Goal: Task Accomplishment & Management: Use online tool/utility

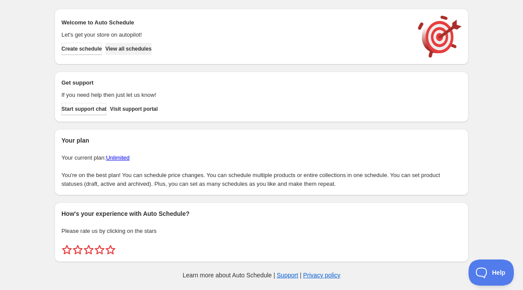
click at [152, 44] on button "View all schedules" at bounding box center [129, 49] width 46 height 12
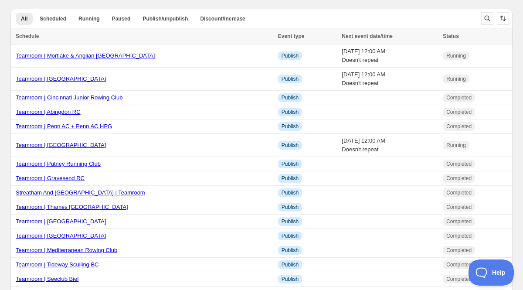
click at [487, 17] on icon "Search and filter results" at bounding box center [487, 18] width 9 height 9
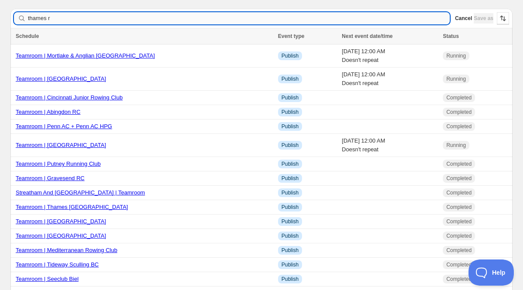
type input "thames rc"
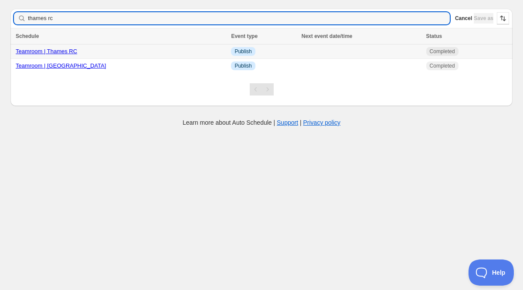
click at [39, 51] on link "Teamroom | Thames RC" at bounding box center [46, 51] width 61 height 7
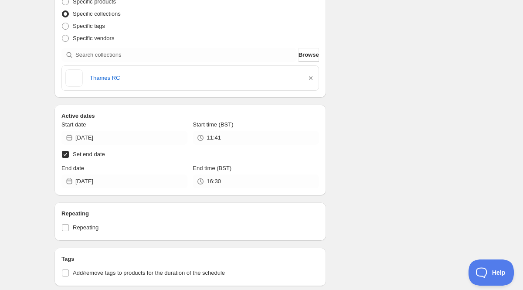
scroll to position [202, 0]
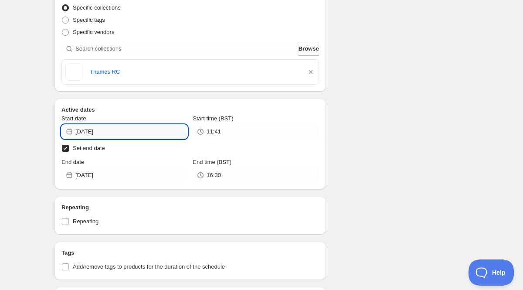
click at [121, 136] on input "[DATE]" at bounding box center [131, 132] width 112 height 14
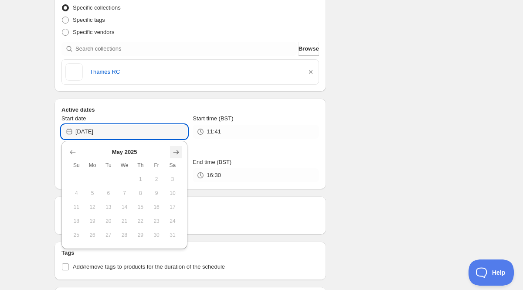
click at [177, 152] on icon "Show next month, June 2025" at bounding box center [176, 152] width 9 height 9
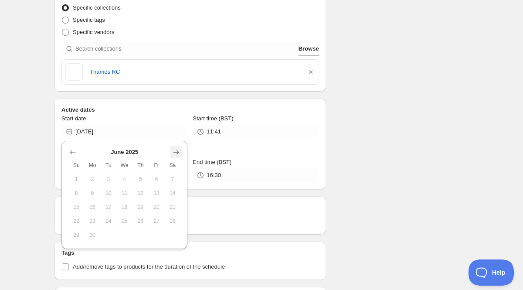
click at [177, 152] on icon "Show next month, July 2025" at bounding box center [176, 152] width 9 height 9
click at [177, 152] on icon "Show next month, August 2025" at bounding box center [176, 152] width 9 height 9
click at [177, 152] on icon "Show next month, September 2025" at bounding box center [176, 152] width 9 height 9
click at [140, 218] on span "25" at bounding box center [140, 221] width 9 height 7
type input "[DATE]"
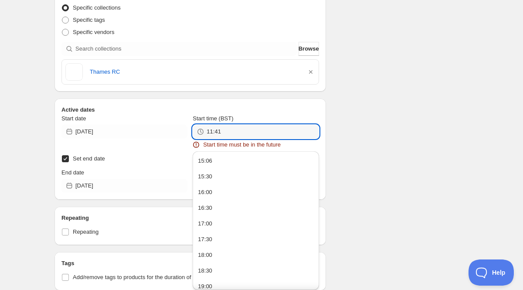
drag, startPoint x: 228, startPoint y: 132, endPoint x: 186, endPoint y: 119, distance: 43.7
click at [186, 119] on div "Start date [DATE] Start time (BST) 11:41 Start time must be in the future" at bounding box center [190, 131] width 258 height 35
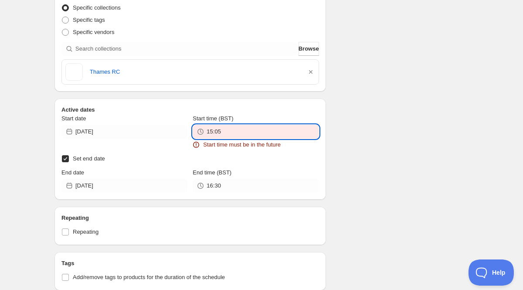
click at [186, 119] on div "Start date" at bounding box center [124, 118] width 126 height 9
click at [237, 133] on input "15:05" at bounding box center [263, 132] width 112 height 14
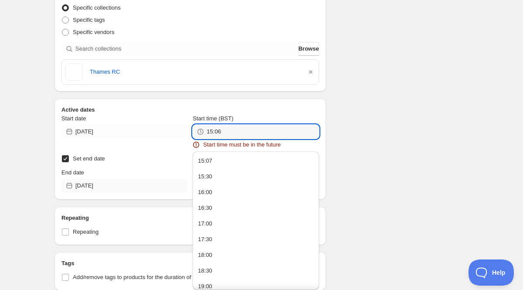
type input "15:06"
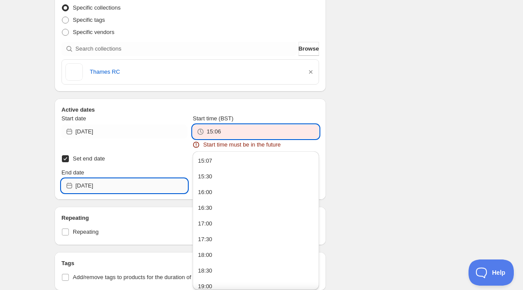
click at [112, 181] on input "[DATE]" at bounding box center [131, 186] width 112 height 14
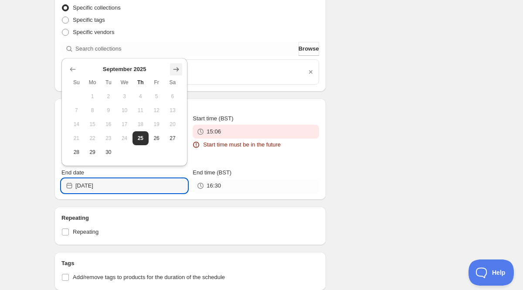
click at [175, 67] on icon "Show next month, October 2025" at bounding box center [176, 69] width 9 height 9
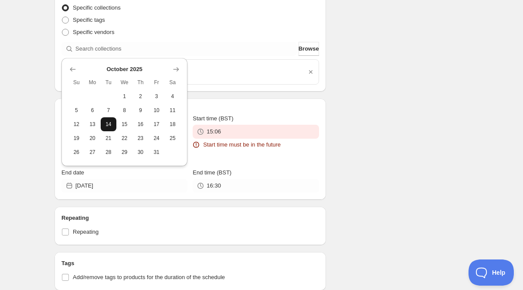
click at [109, 127] on span "14" at bounding box center [108, 124] width 9 height 7
type input "[DATE]"
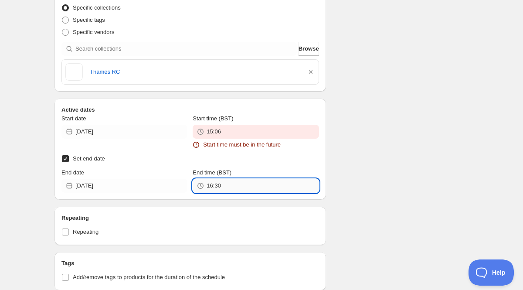
click at [223, 189] on input "16:30" at bounding box center [263, 186] width 112 height 14
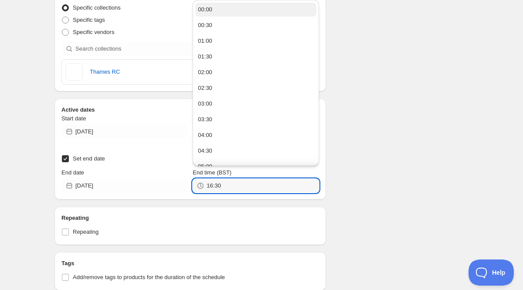
click at [210, 9] on div "00:00" at bounding box center [205, 9] width 14 height 9
type input "00:00"
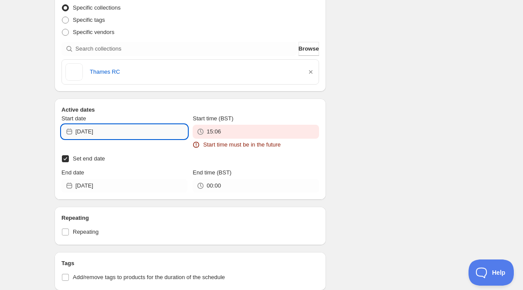
click at [119, 132] on input "[DATE]" at bounding box center [131, 132] width 112 height 14
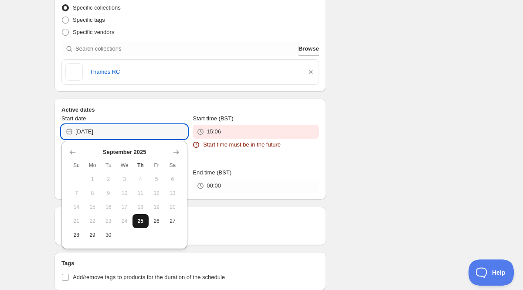
click at [137, 217] on button "25" at bounding box center [141, 221] width 16 height 14
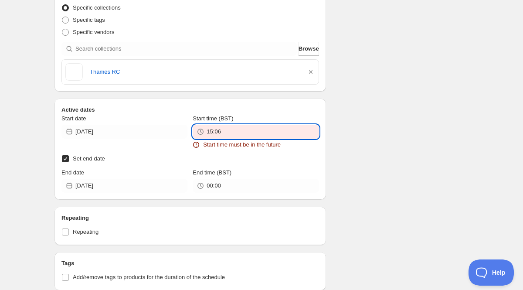
click at [221, 132] on input "15:06" at bounding box center [263, 132] width 112 height 14
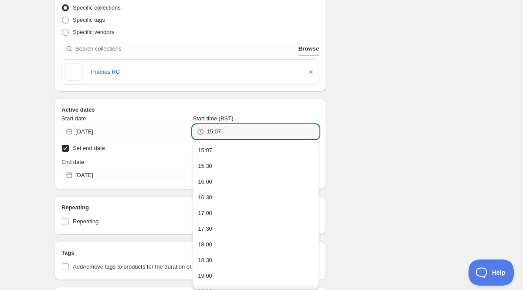
type input "15:07"
click at [371, 89] on div "Schedule name Teamroom | Thames RC Your customers won't see this Action Action …" at bounding box center [258, 285] width 421 height 922
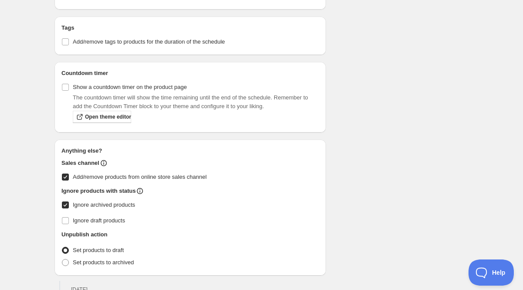
scroll to position [0, 0]
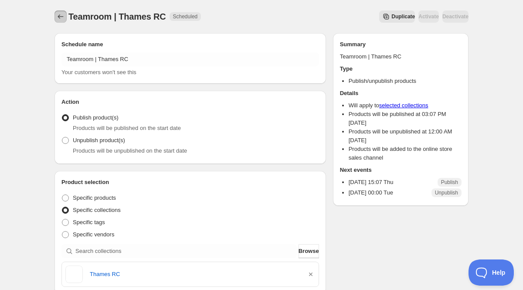
click at [61, 11] on button "Schedules" at bounding box center [61, 16] width 12 height 12
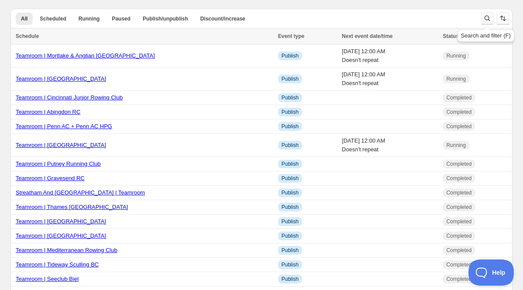
click at [488, 19] on icon "Search and filter results" at bounding box center [488, 19] width 6 height 6
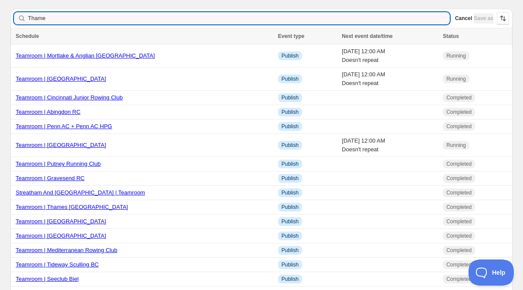
type input "Thames"
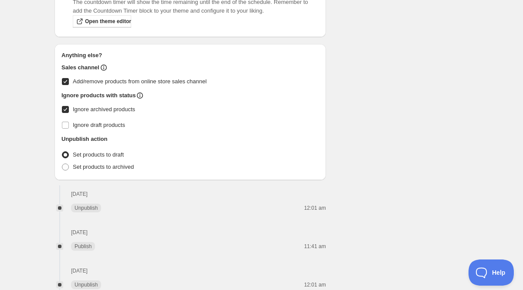
scroll to position [520, 0]
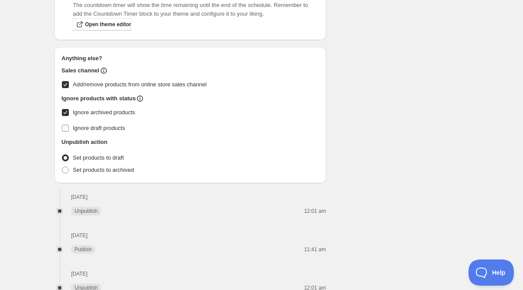
click at [68, 129] on input "Ignore draft products" at bounding box center [65, 128] width 7 height 7
checkbox input "true"
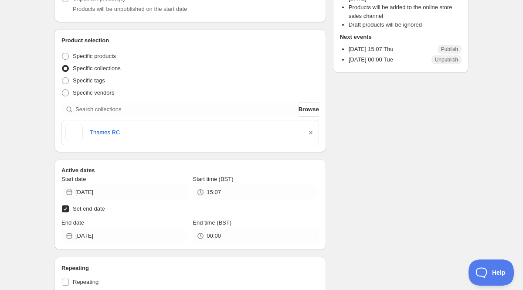
scroll to position [0, 0]
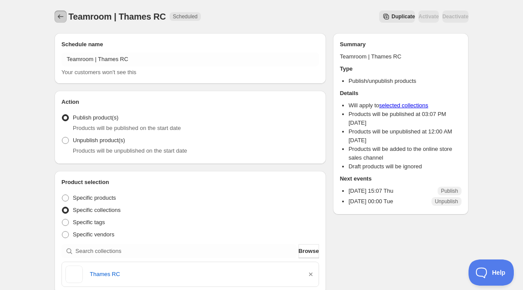
click at [60, 16] on icon "Schedules" at bounding box center [60, 16] width 9 height 9
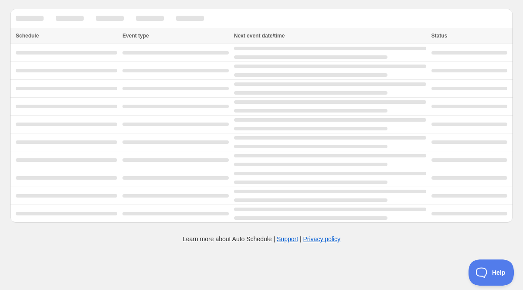
click at [60, 16] on div at bounding box center [70, 18] width 28 height 5
